Goal: Find specific page/section: Find specific page/section

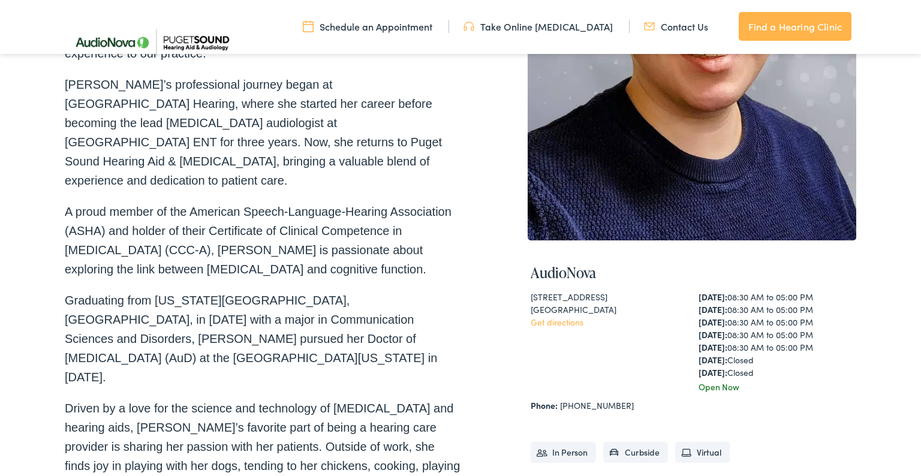
scroll to position [456, 0]
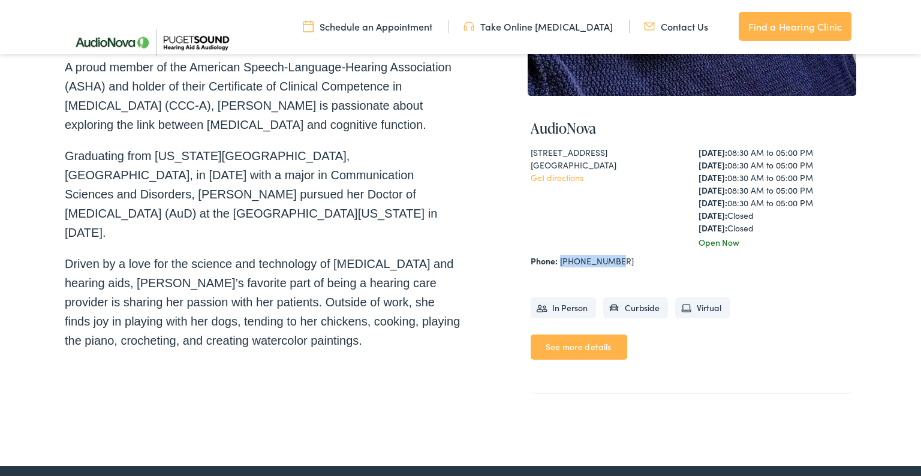
click at [594, 226] on div "[STREET_ADDRESS] Get directions" at bounding box center [608, 197] width 155 height 103
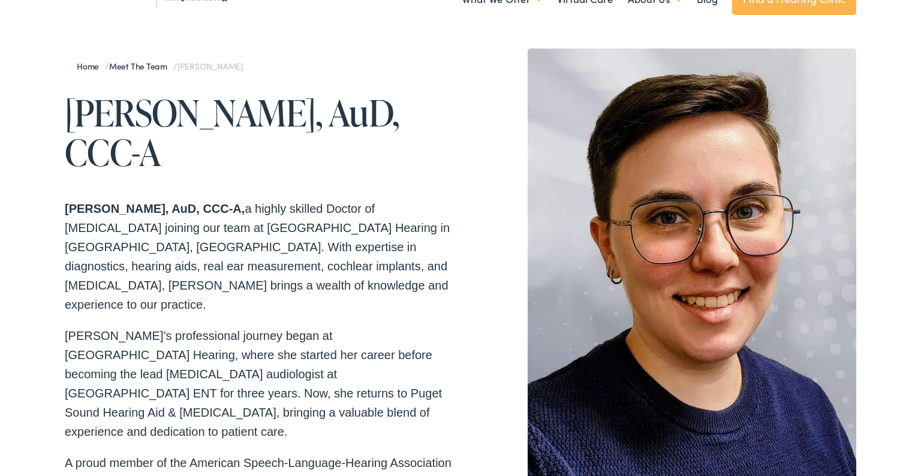
scroll to position [64, 0]
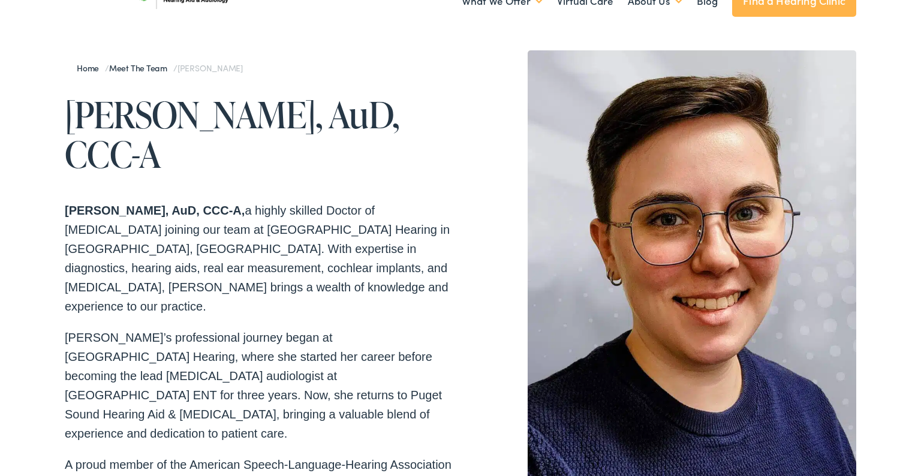
click at [354, 201] on p "[PERSON_NAME], AuD, CCC-A, a highly skilled Doctor of [MEDICAL_DATA] joining ou…" at bounding box center [263, 258] width 396 height 115
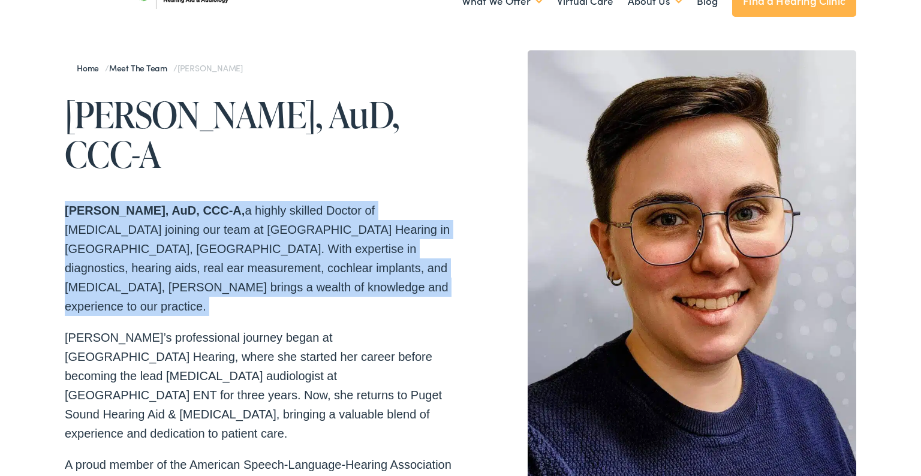
click at [354, 201] on p "[PERSON_NAME], AuD, CCC-A, a highly skilled Doctor of [MEDICAL_DATA] joining ou…" at bounding box center [263, 258] width 396 height 115
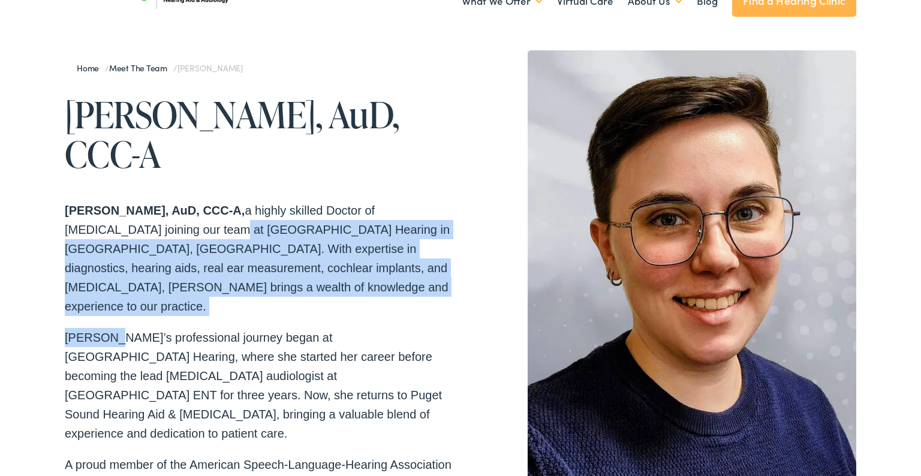
drag, startPoint x: 168, startPoint y: 194, endPoint x: 110, endPoint y: 275, distance: 99.6
click at [110, 275] on div "[PERSON_NAME], AuD, CCC-A, a highly skilled Doctor of [MEDICAL_DATA] joining ou…" at bounding box center [263, 474] width 396 height 547
click at [146, 328] on p "[PERSON_NAME]’s professional journey began at [GEOGRAPHIC_DATA] Hearing, where …" at bounding box center [263, 385] width 396 height 115
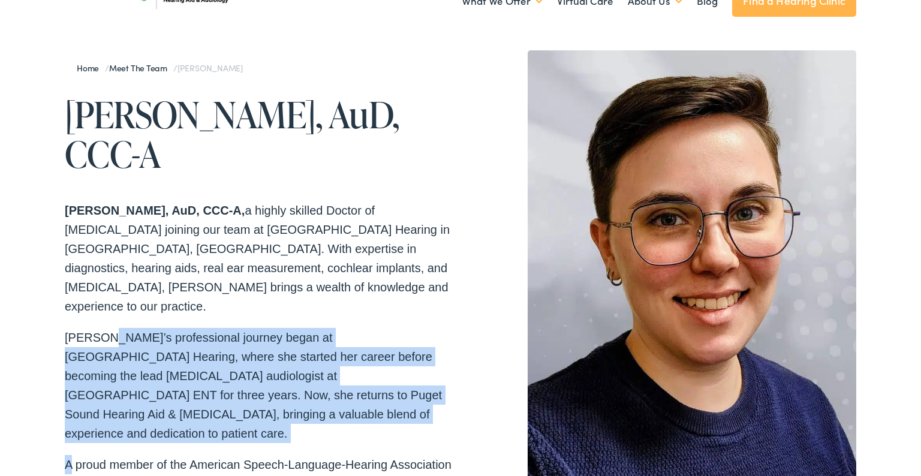
drag, startPoint x: 146, startPoint y: 277, endPoint x: 110, endPoint y: 374, distance: 103.8
click at [110, 374] on div "[PERSON_NAME], AuD, CCC-A, a highly skilled Doctor of [MEDICAL_DATA] joining ou…" at bounding box center [263, 474] width 396 height 547
click at [145, 338] on p "[PERSON_NAME]’s professional journey began at [GEOGRAPHIC_DATA] Hearing, where …" at bounding box center [263, 385] width 396 height 115
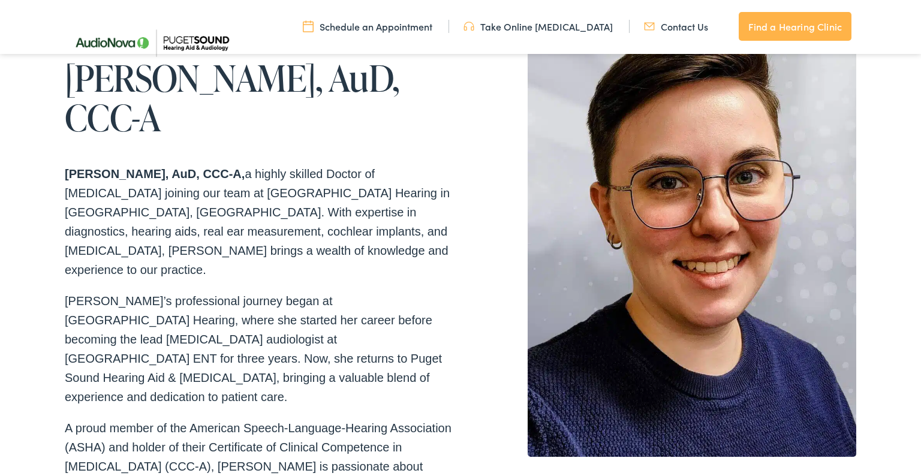
scroll to position [0, 0]
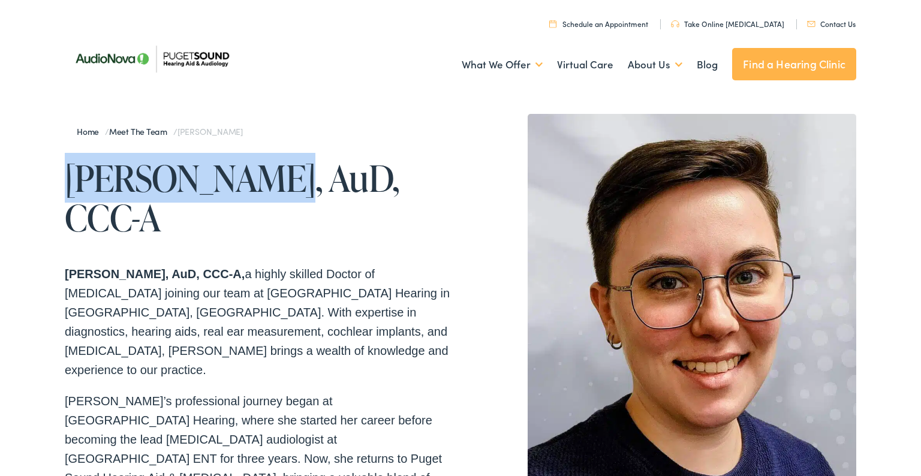
drag, startPoint x: 68, startPoint y: 180, endPoint x: 277, endPoint y: 165, distance: 209.1
click at [277, 165] on h1 "[PERSON_NAME], AuD, CCC-A" at bounding box center [263, 197] width 396 height 79
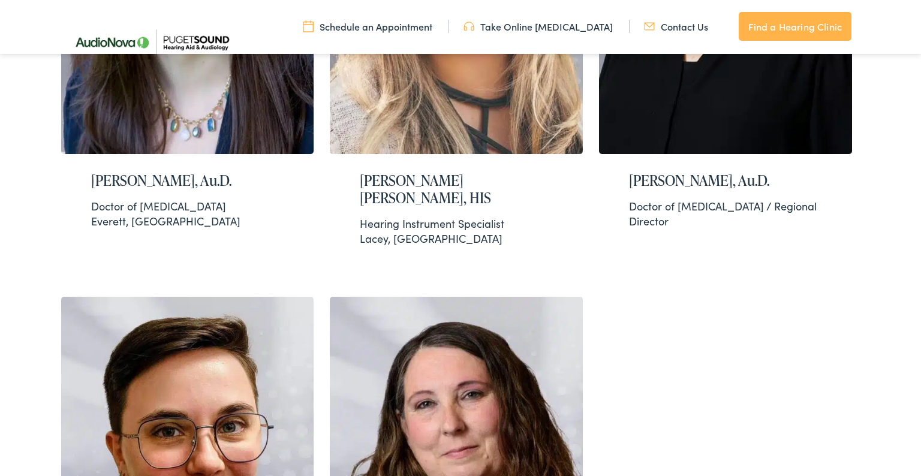
scroll to position [2026, 0]
